Goal: Task Accomplishment & Management: Manage account settings

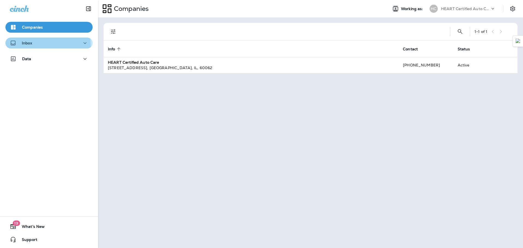
click at [28, 46] on div "Inbox" at bounding box center [21, 43] width 22 height 7
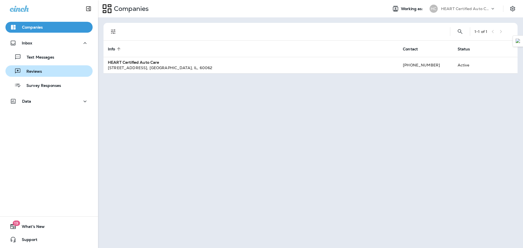
click at [65, 73] on div "Reviews" at bounding box center [49, 71] width 83 height 8
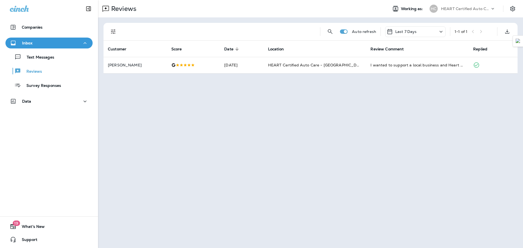
click at [438, 32] on icon at bounding box center [440, 31] width 7 height 7
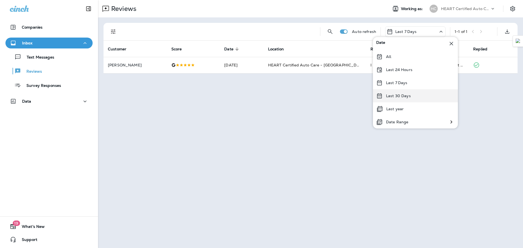
click at [411, 94] on div "Last 30 Days" at bounding box center [415, 95] width 85 height 13
